Goal: Check status: Check status

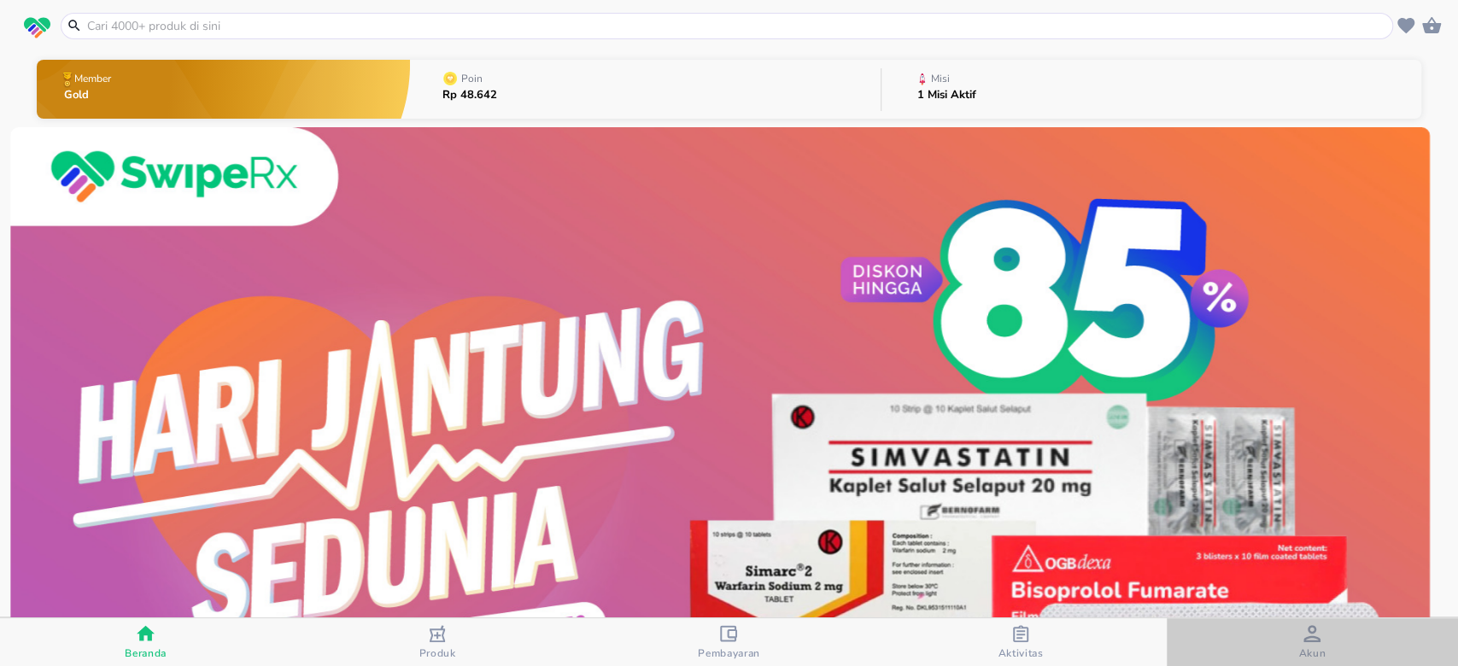
click at [1329, 647] on span "Akun" at bounding box center [1312, 642] width 281 height 35
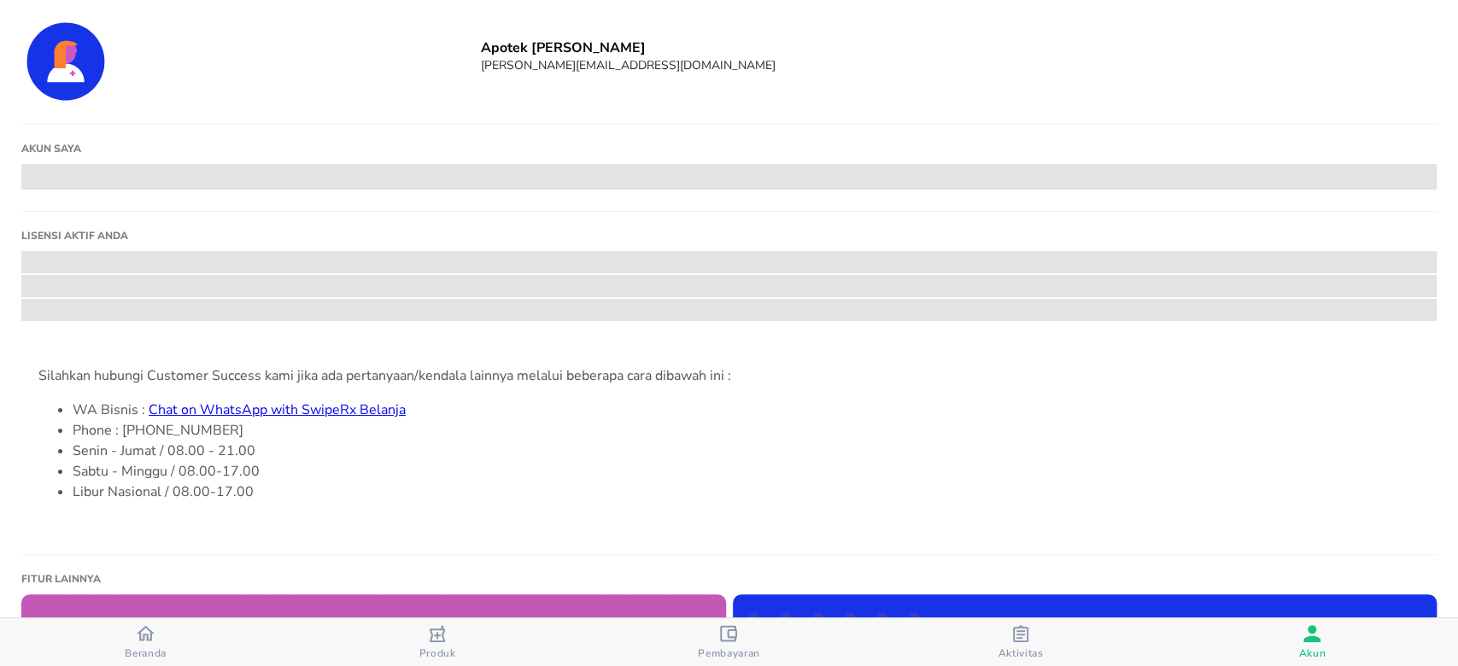
click at [188, 647] on span "Beranda" at bounding box center [145, 642] width 281 height 36
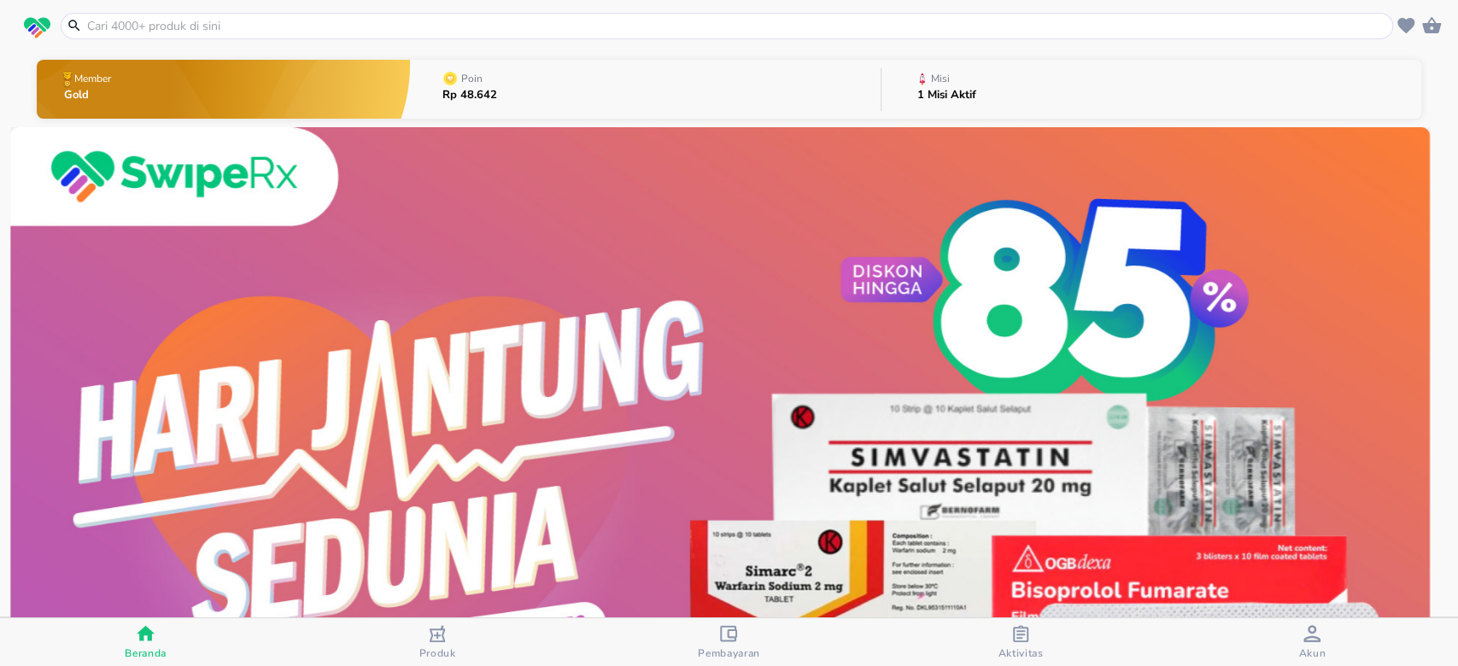
click at [1015, 92] on button "Misi 1 Misi Aktif" at bounding box center [1152, 89] width 540 height 67
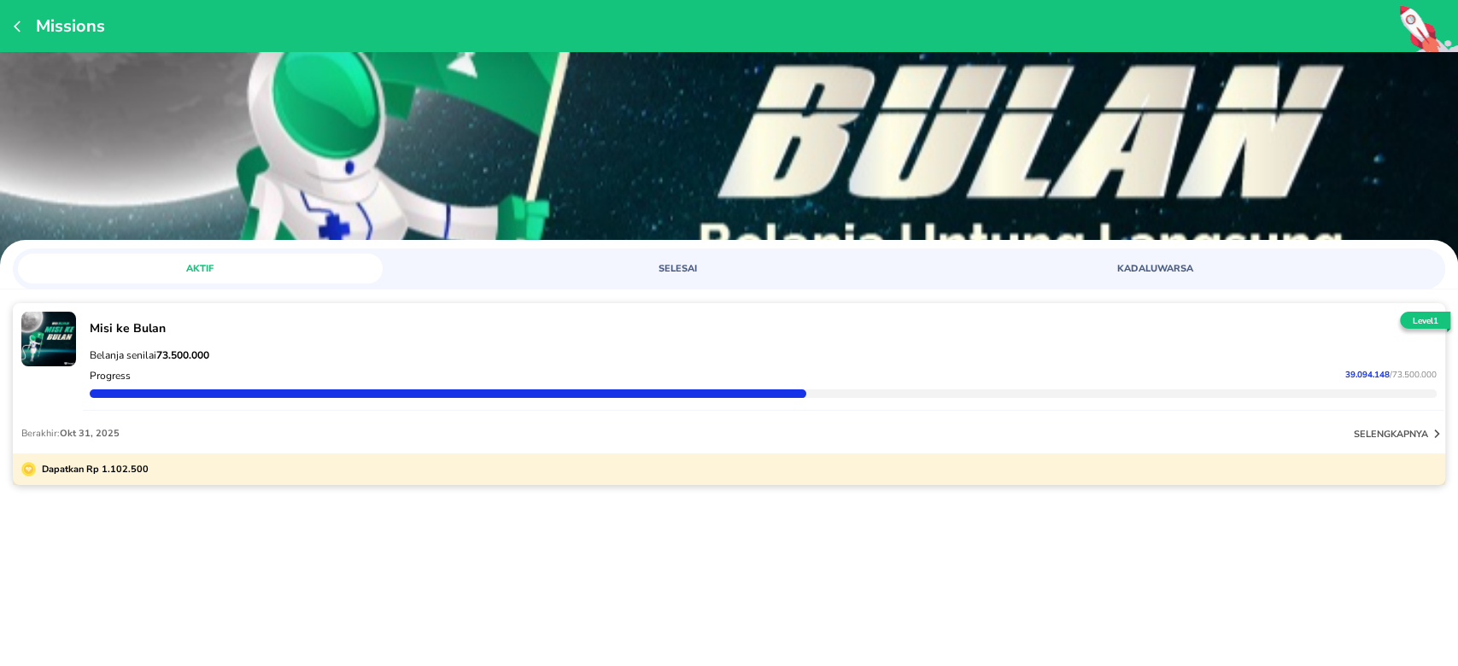
click at [1145, 612] on div "Missions AKTIF SELESAI KADALUWARSA Misi ke Bulan Belanja senilai 73.500.000 Pro…" at bounding box center [729, 333] width 1458 height 666
click at [156, 376] on div "Progress 39.094.148 / 73.500.000" at bounding box center [763, 376] width 1354 height 21
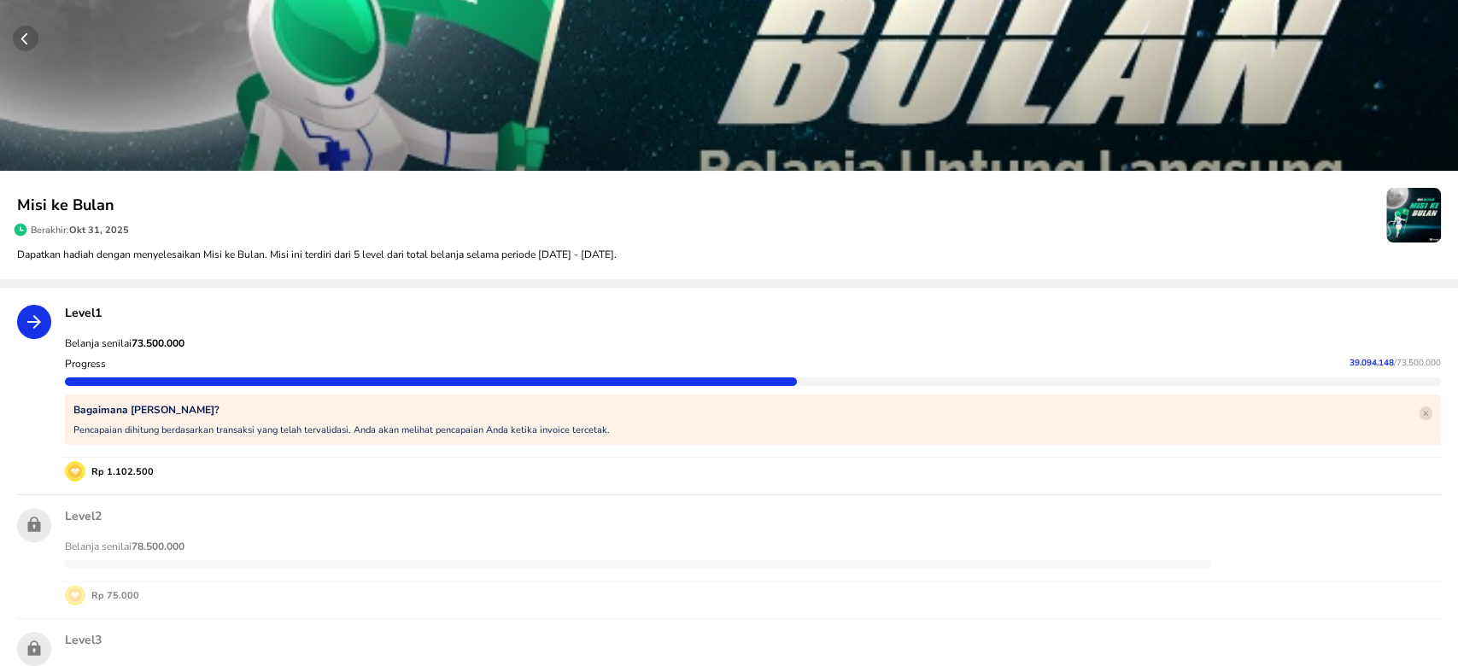
click at [155, 342] on strong "73.500.000" at bounding box center [158, 344] width 53 height 14
copy strong "73.500.000"
click at [1350, 358] on span "39.094.148" at bounding box center [1372, 363] width 44 height 12
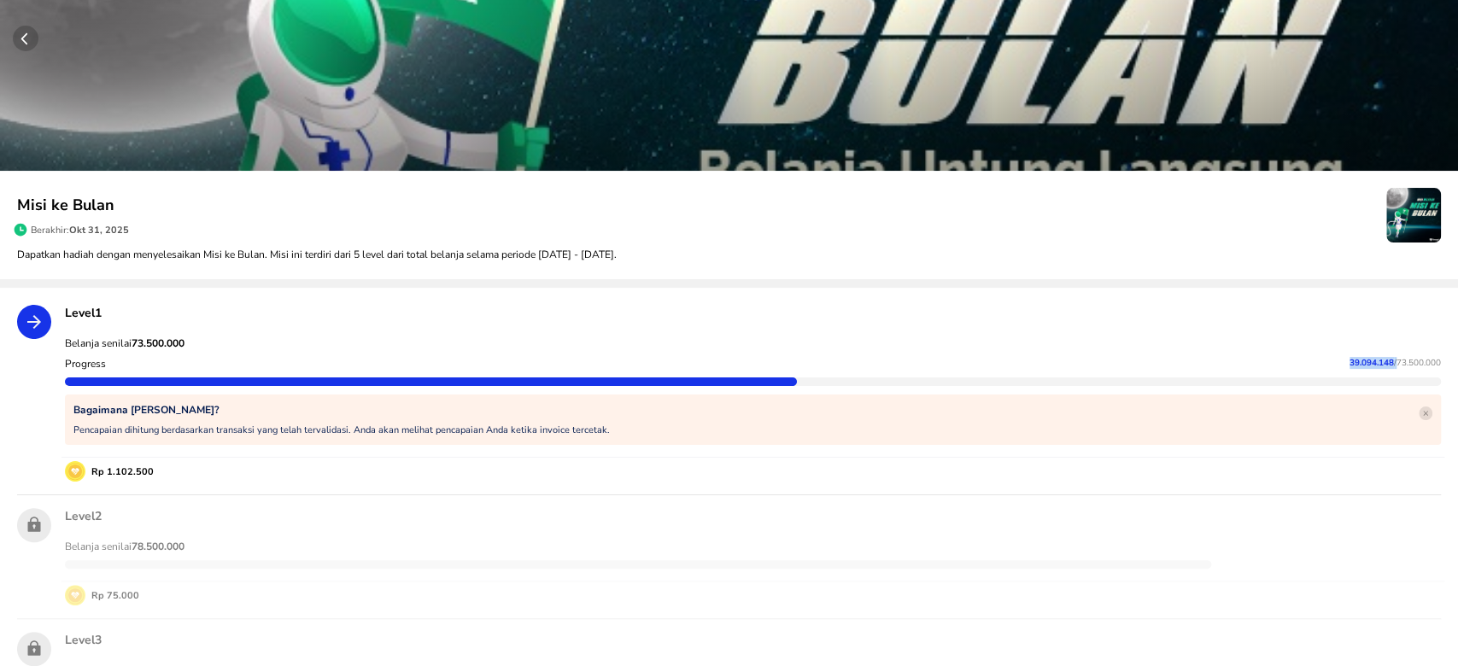
click at [1350, 358] on span "39.094.148" at bounding box center [1372, 363] width 44 height 12
copy p "39.094.148"
